Goal: Task Accomplishment & Management: Use online tool/utility

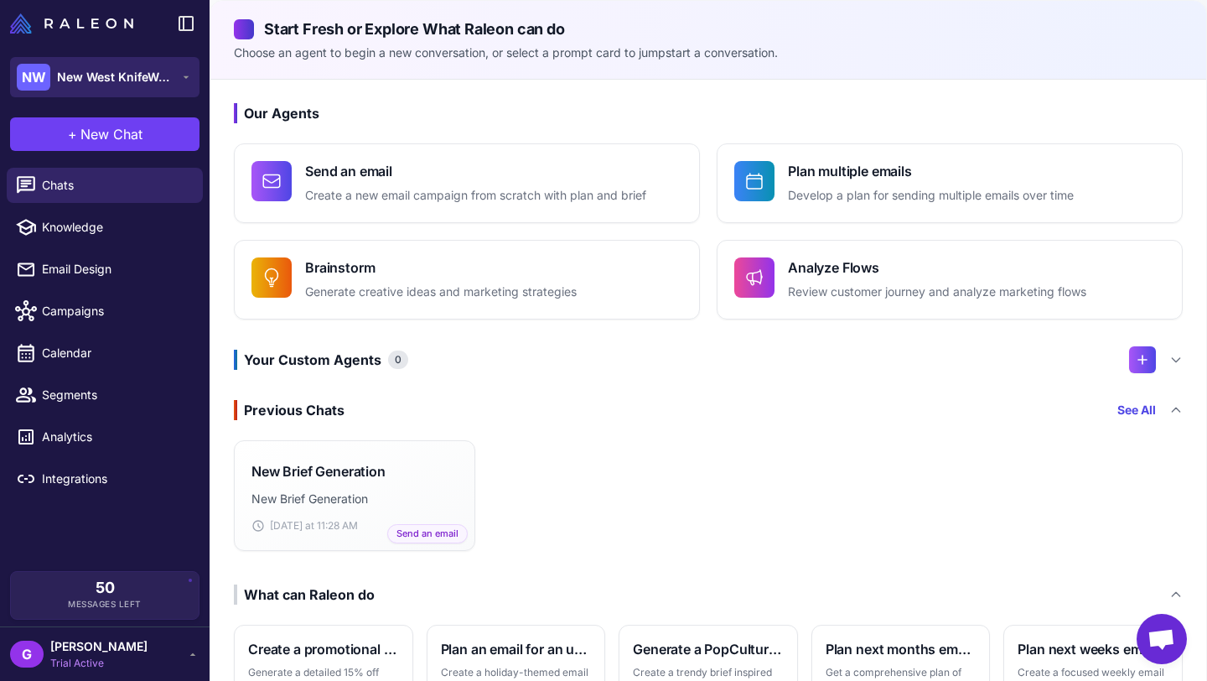
click at [129, 80] on span "New West KnifeWorks" at bounding box center [115, 77] width 117 height 18
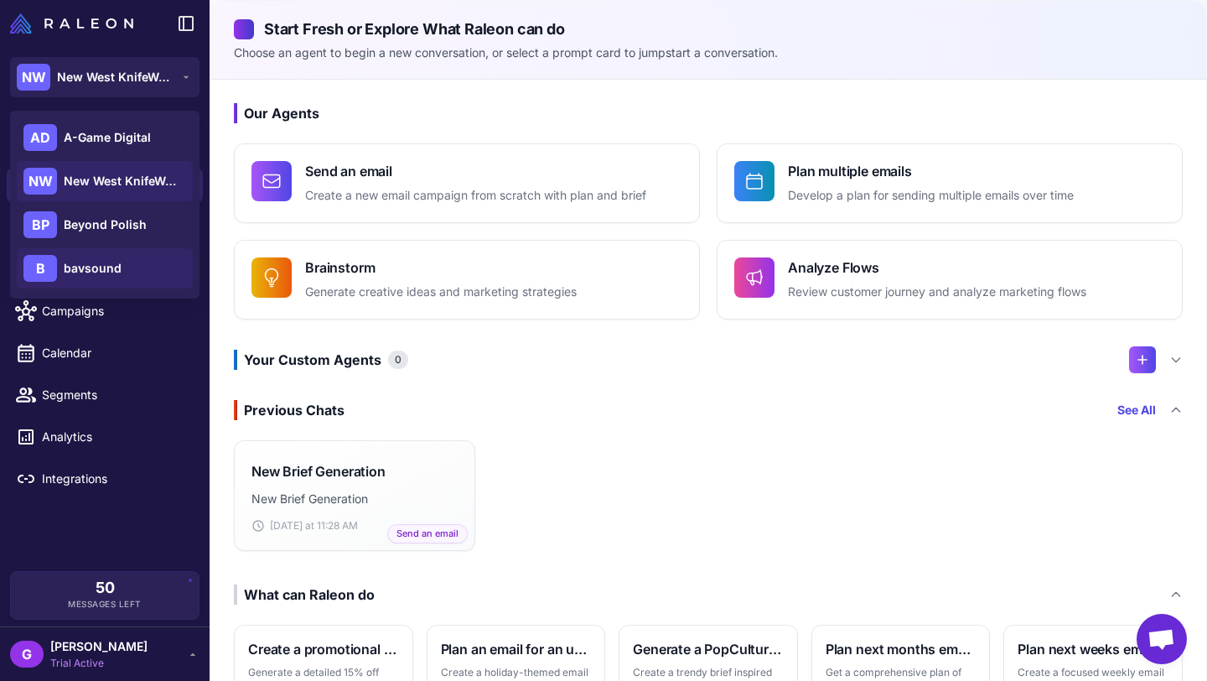
click at [108, 267] on span "bavsound" at bounding box center [93, 268] width 58 height 18
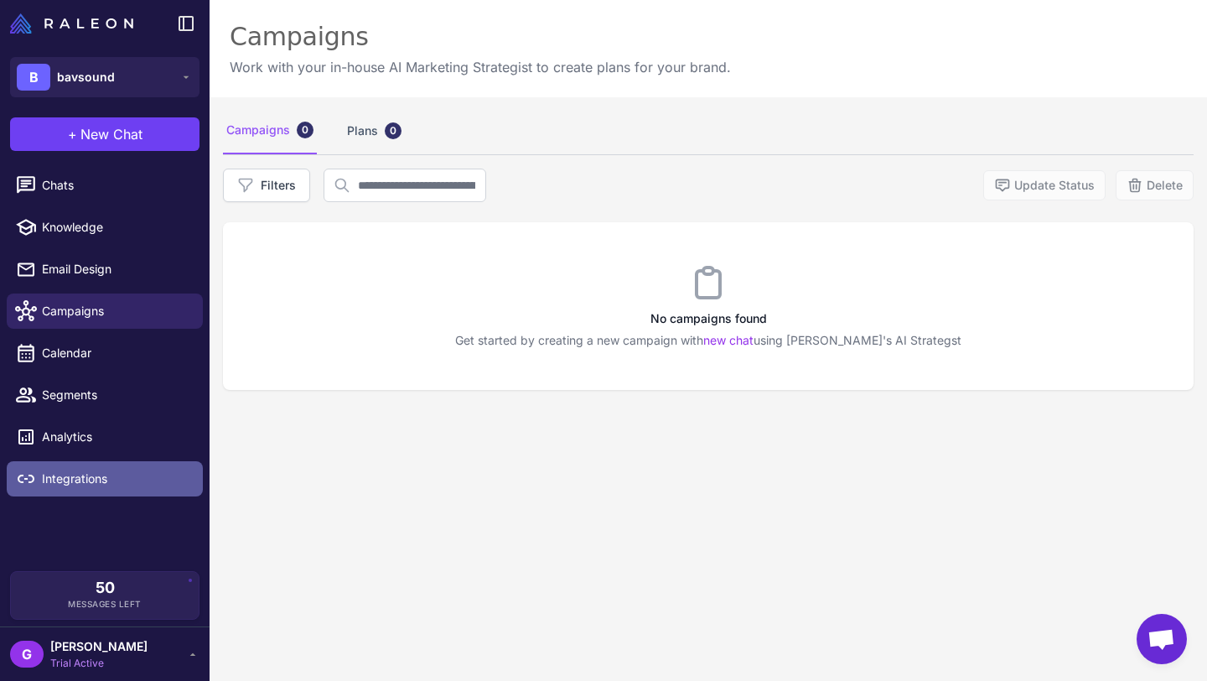
click at [77, 486] on span "Integrations" at bounding box center [116, 478] width 148 height 18
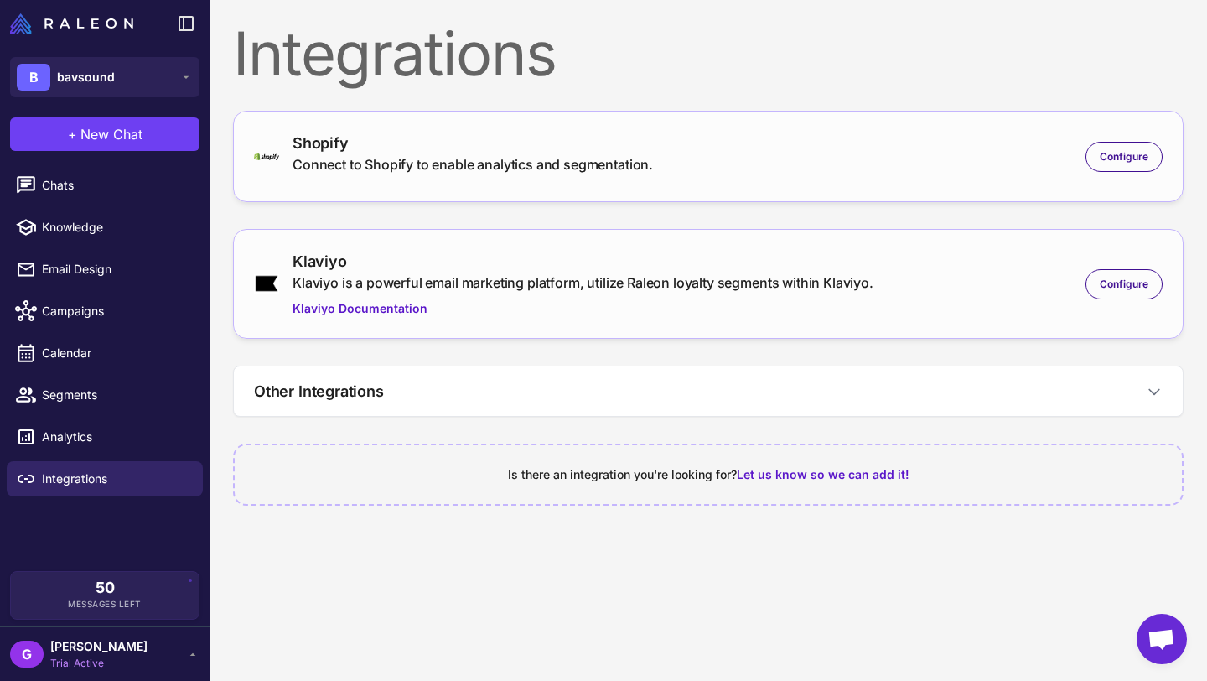
click at [504, 156] on div "Connect to Shopify to enable analytics and segmentation." at bounding box center [473, 164] width 360 height 20
click at [1114, 149] on span "Configure" at bounding box center [1124, 156] width 49 height 15
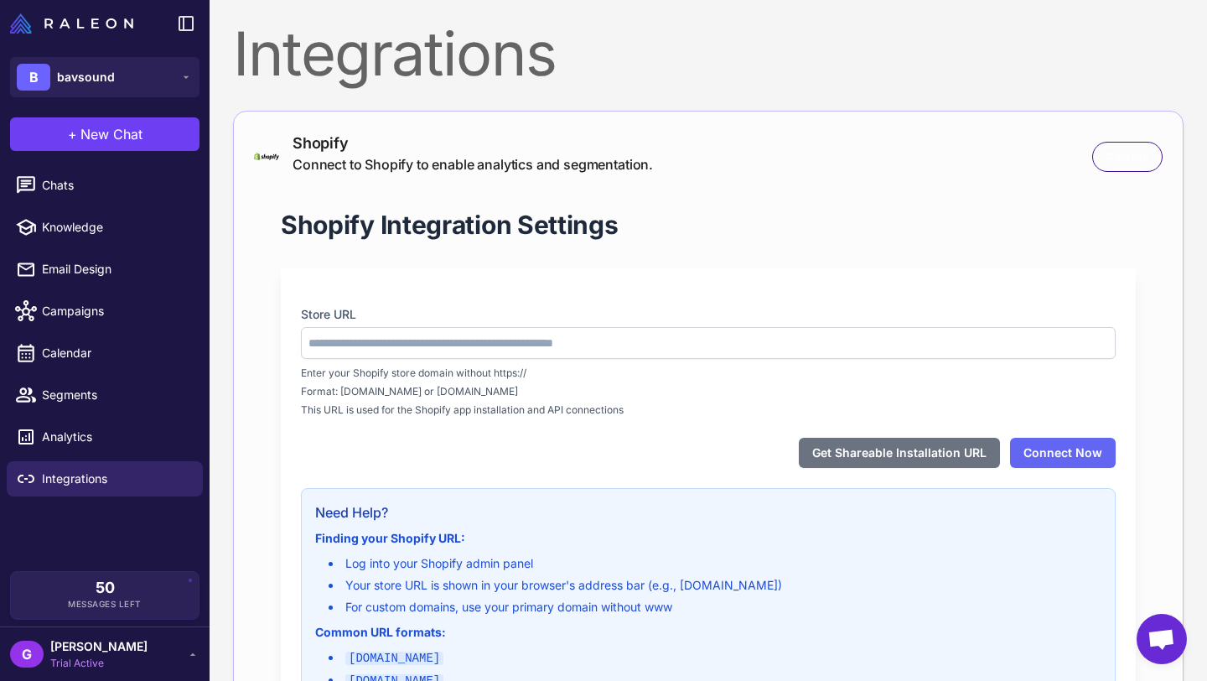
type input "**********"
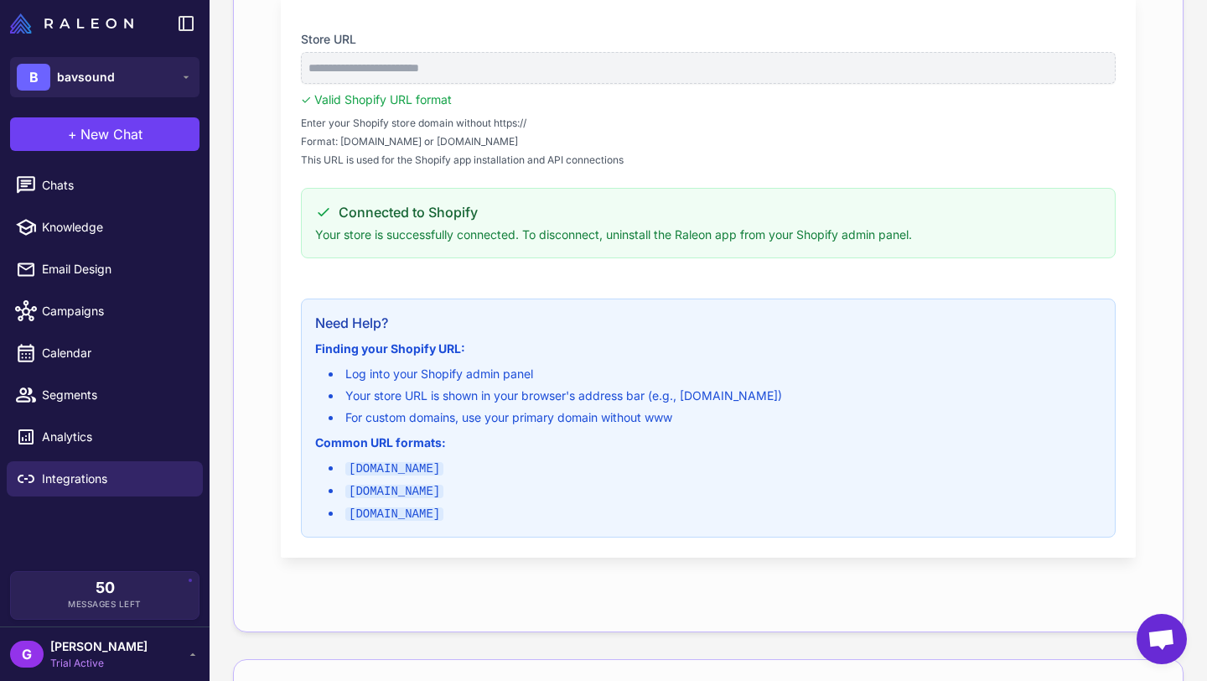
scroll to position [557, 0]
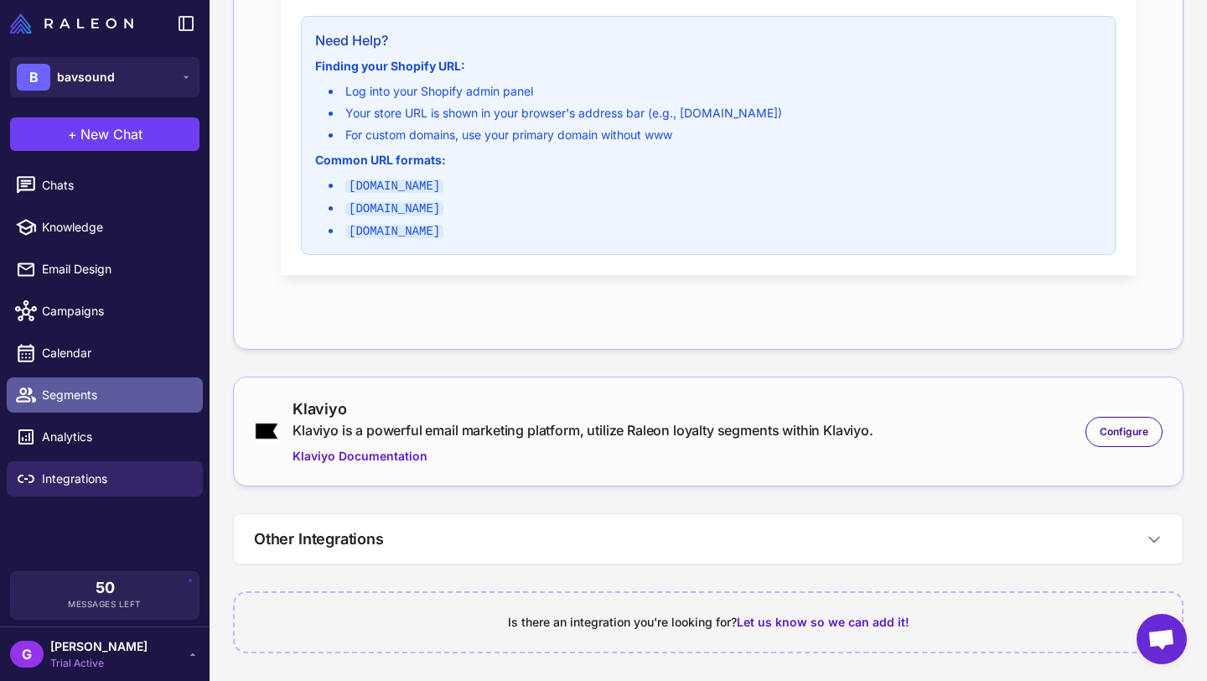
click at [93, 386] on span "Segments" at bounding box center [116, 395] width 148 height 18
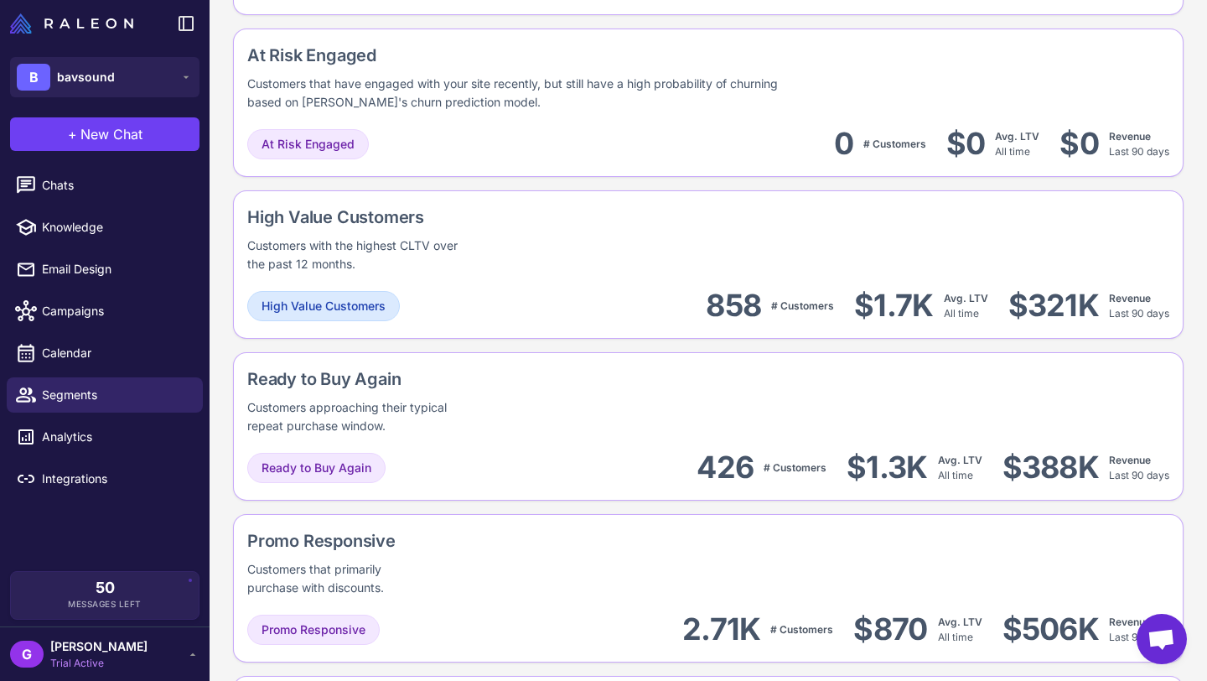
scroll to position [1437, 0]
